Goal: Transaction & Acquisition: Purchase product/service

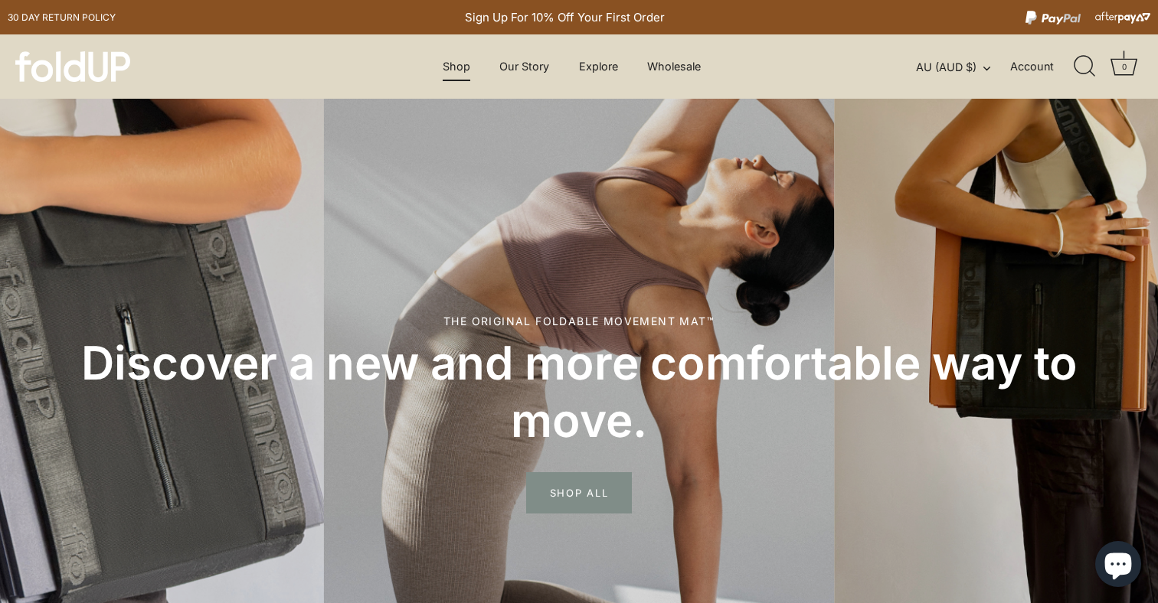
click at [443, 66] on link "Shop" at bounding box center [456, 66] width 54 height 29
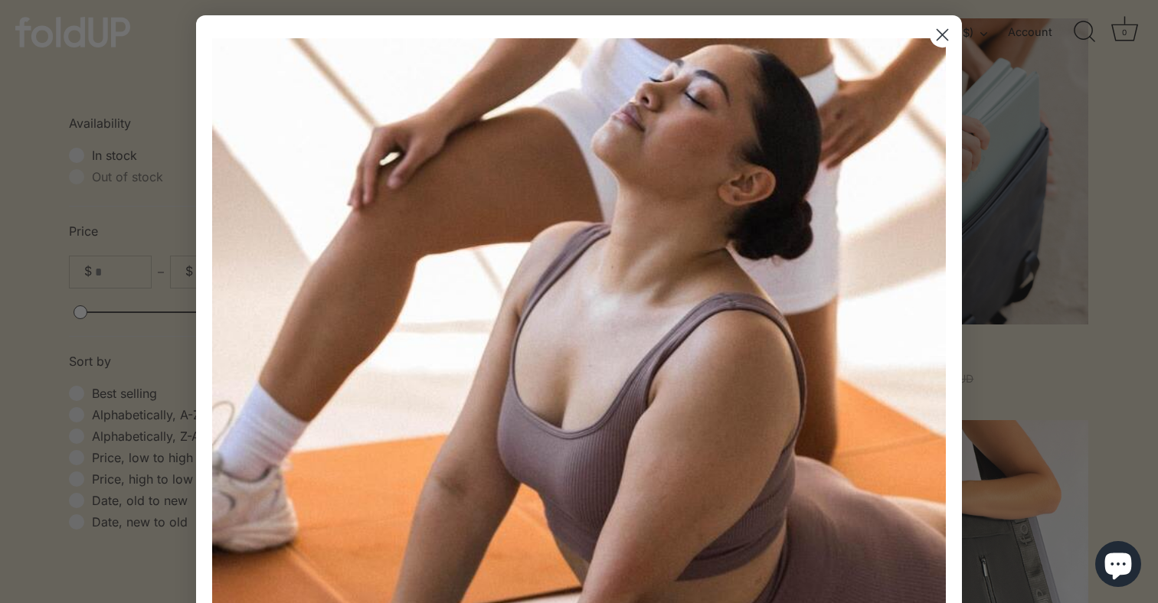
scroll to position [477, 0]
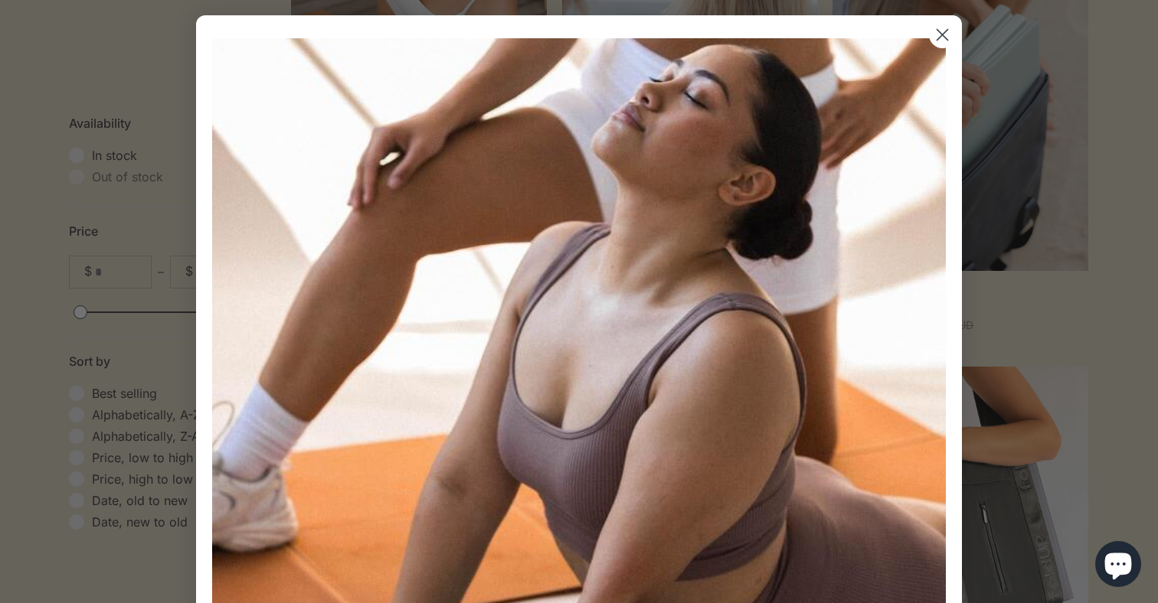
click at [954, 34] on circle "Close dialog" at bounding box center [942, 34] width 25 height 25
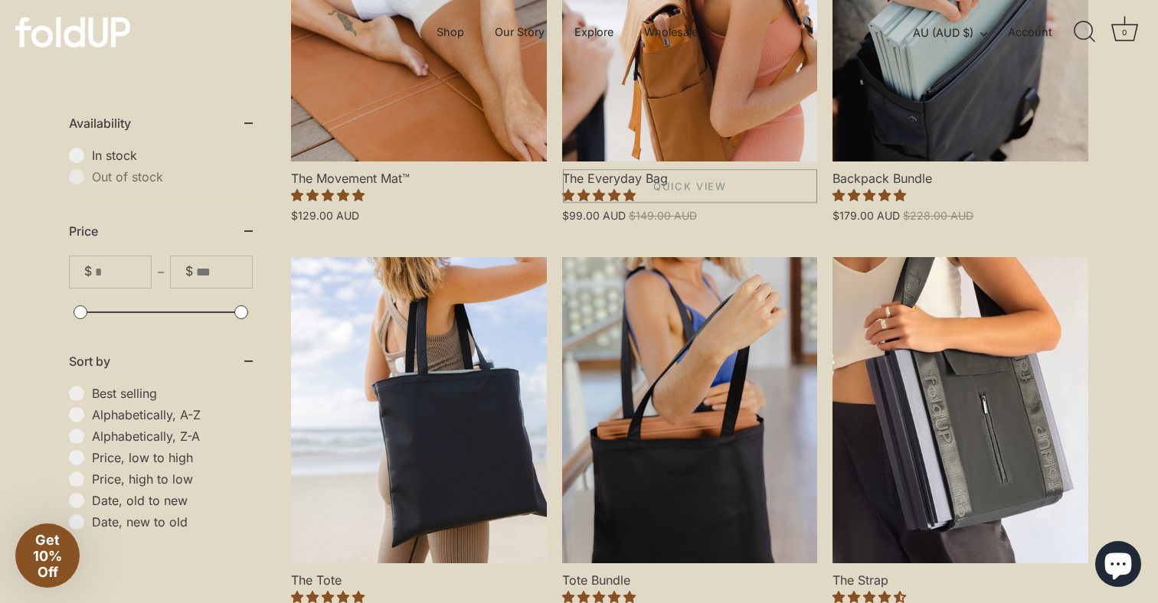
scroll to position [519, 0]
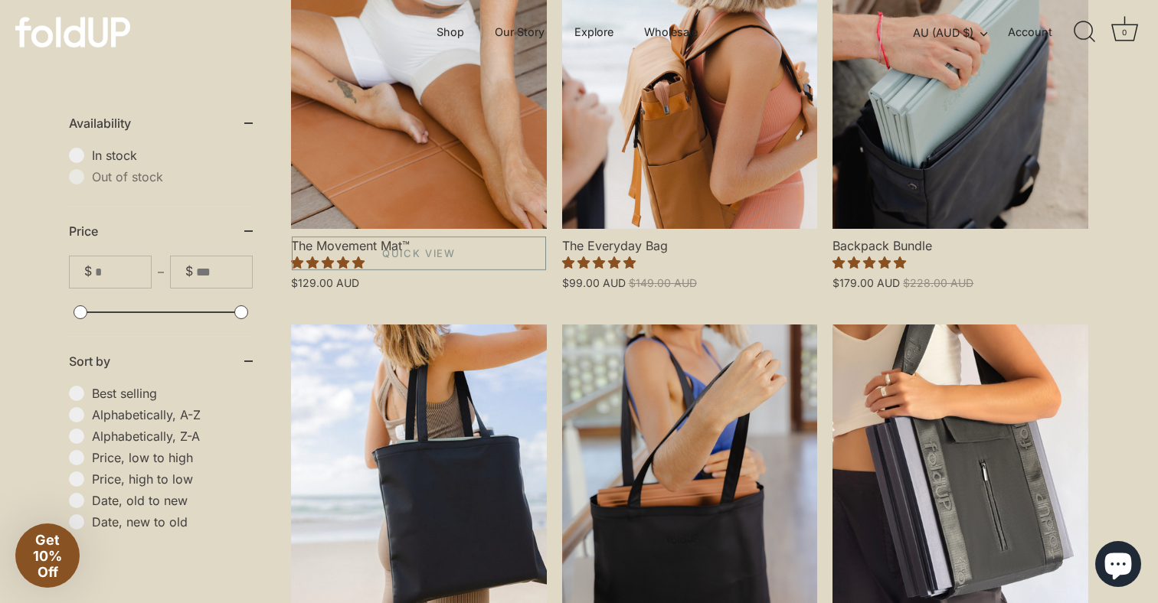
click at [422, 129] on link "The Movement Mat™" at bounding box center [419, 76] width 256 height 306
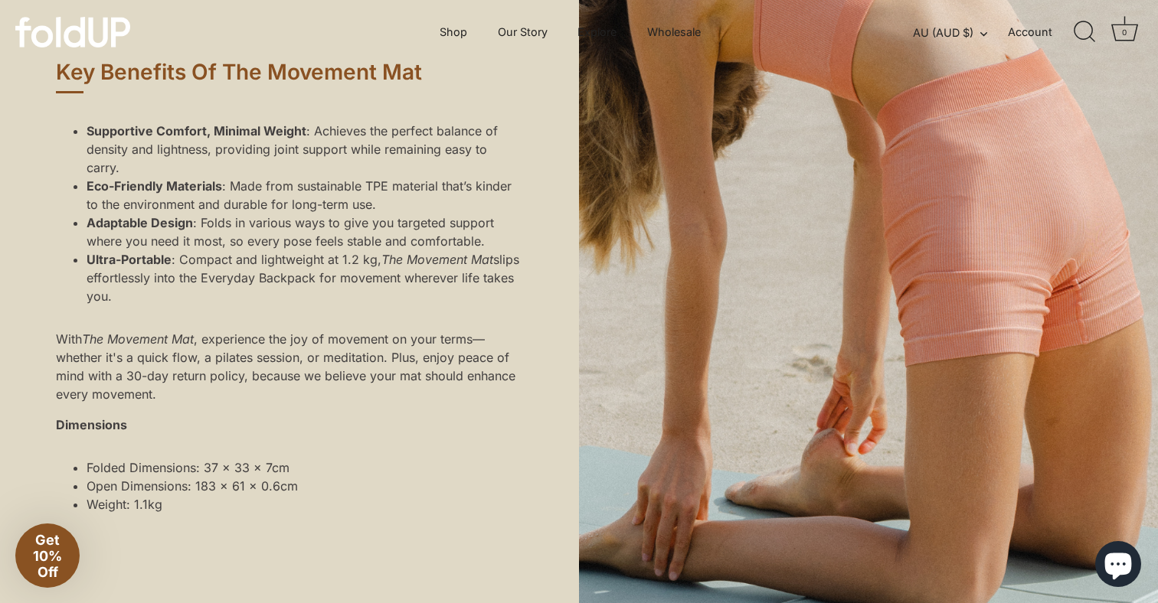
scroll to position [1235, 0]
